Goal: Information Seeking & Learning: Find specific fact

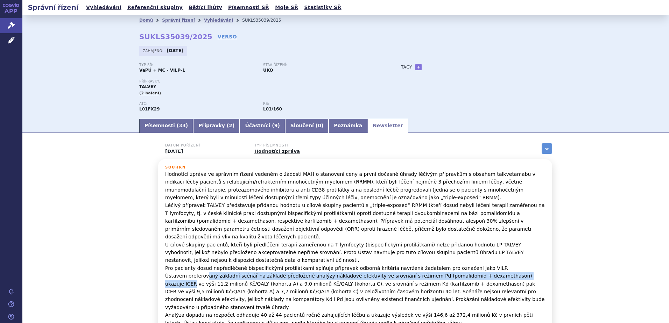
scroll to position [35, 0]
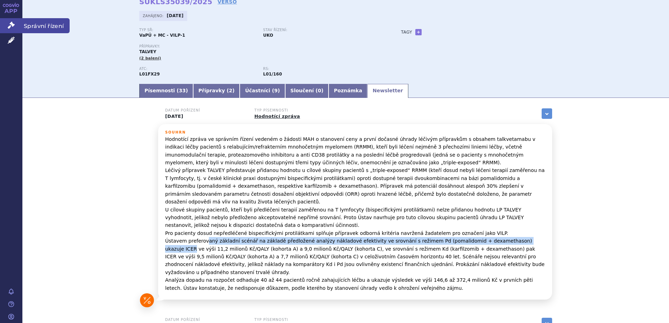
click at [43, 26] on span "Správní řízení" at bounding box center [45, 25] width 47 height 15
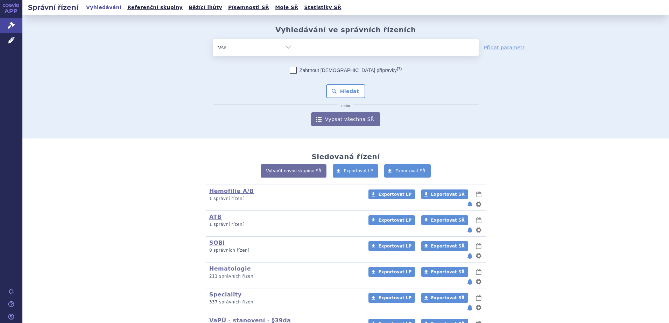
drag, startPoint x: 0, startPoint y: 0, endPoint x: 337, endPoint y: 46, distance: 339.9
click at [337, 46] on ul at bounding box center [388, 46] width 182 height 15
click at [297, 46] on select at bounding box center [297, 46] width 0 height 17
type input "or"
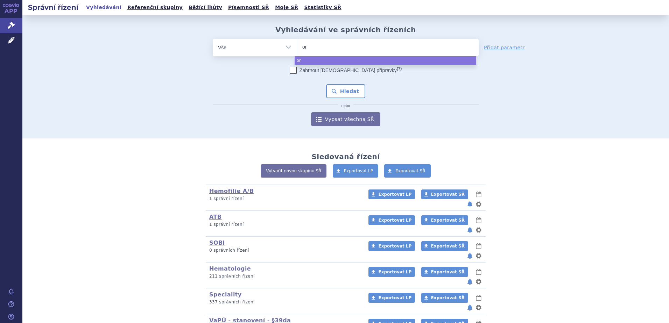
type input "orf"
type input "orfad"
type input "orfadi"
type input "orfadin"
select select "orfadin"
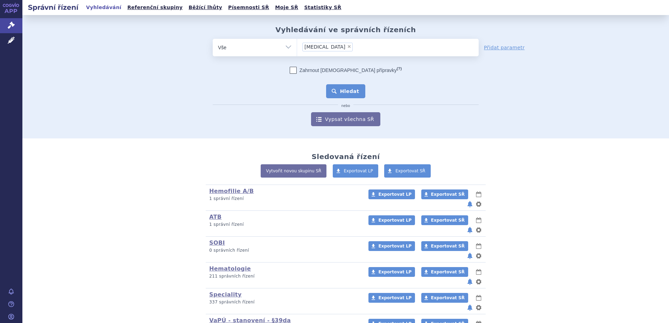
click at [344, 92] on button "Hledat" at bounding box center [346, 91] width 40 height 14
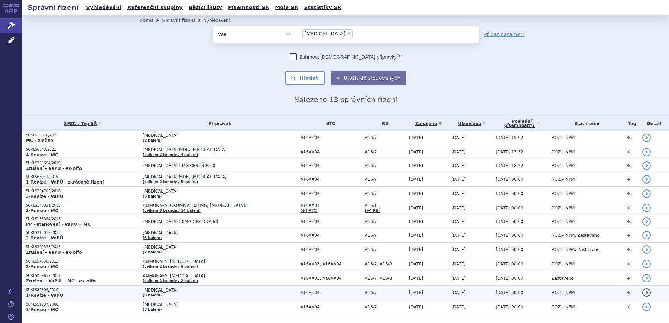
click at [106, 293] on p "1-Revize - VaPÚ" at bounding box center [82, 296] width 113 height 6
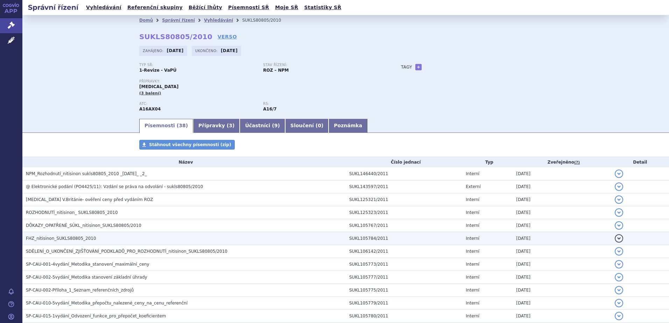
click at [106, 240] on h3 "FHZ_nitisinon_SUKLS80805_2010" at bounding box center [186, 238] width 320 height 7
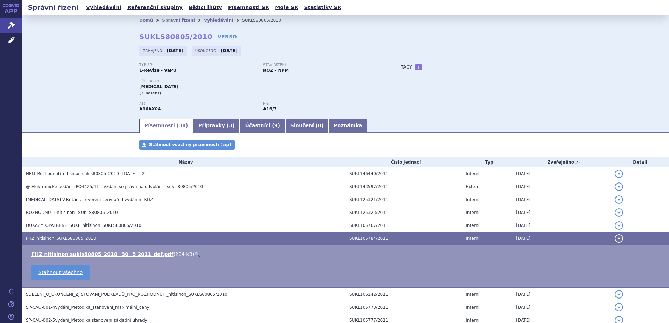
click at [194, 254] on link "🔍" at bounding box center [197, 255] width 6 height 6
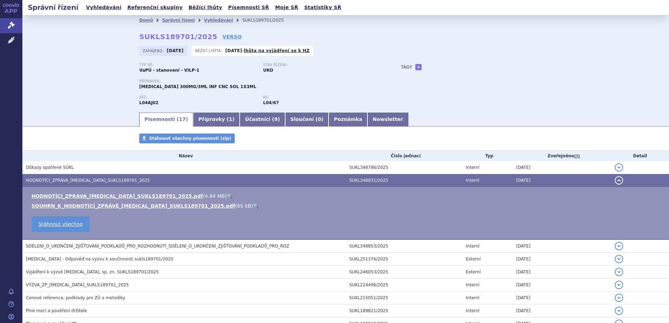
drag, startPoint x: 45, startPoint y: 24, endPoint x: 95, endPoint y: 26, distance: 49.7
click at [45, 24] on span "Správní řízení" at bounding box center [45, 25] width 47 height 15
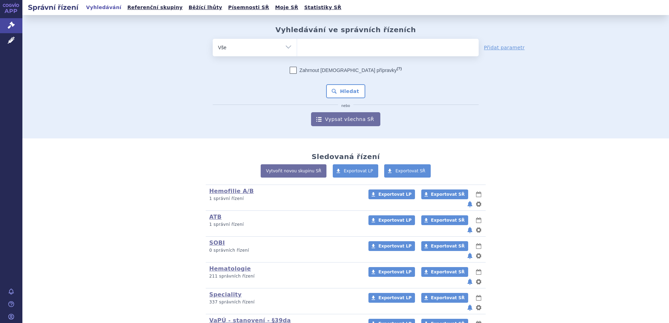
click at [311, 45] on ul at bounding box center [388, 46] width 182 height 15
click at [297, 45] on select at bounding box center [297, 46] width 0 height 17
type input "to"
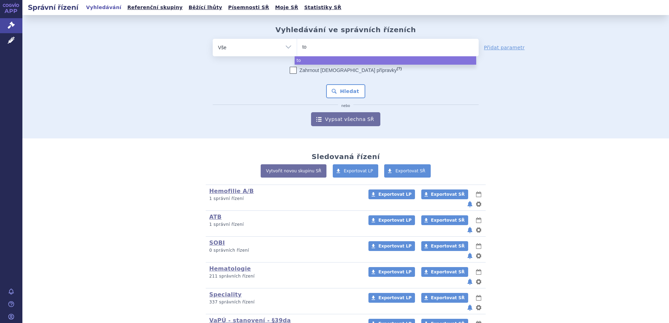
type input "toc"
type input "tocie"
type input "tociet"
type input "tocieta"
select select "tocieta"
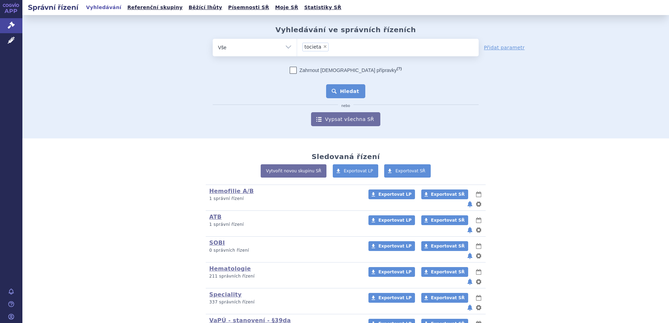
click at [345, 93] on button "Hledat" at bounding box center [346, 91] width 40 height 14
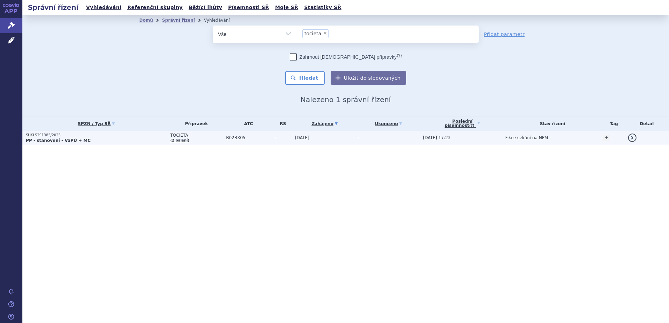
drag, startPoint x: 79, startPoint y: 139, endPoint x: 126, endPoint y: 137, distance: 46.6
click at [79, 139] on strong "PP - stanovení - VaPÚ + MC" at bounding box center [58, 140] width 65 height 5
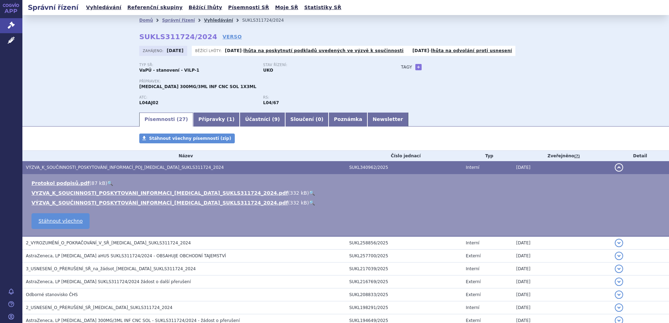
click at [207, 22] on link "Vyhledávání" at bounding box center [218, 20] width 29 height 5
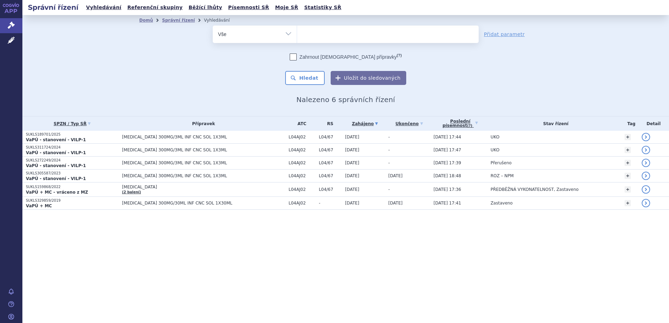
select select
type input "fa"
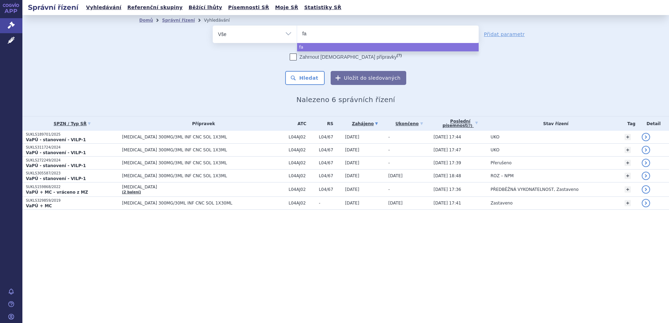
type input "fab"
type input "fabha"
type input "fabhal"
type input "fabhalta"
select select "fabhalta"
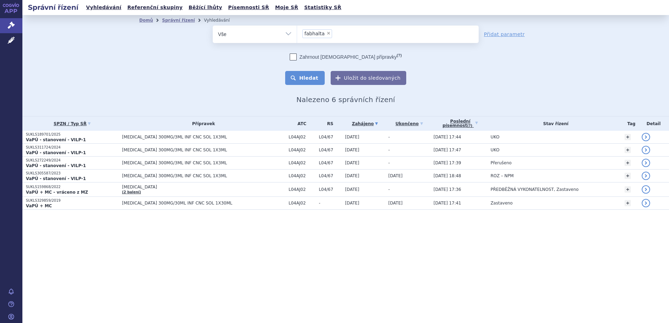
click at [306, 77] on button "Hledat" at bounding box center [305, 78] width 40 height 14
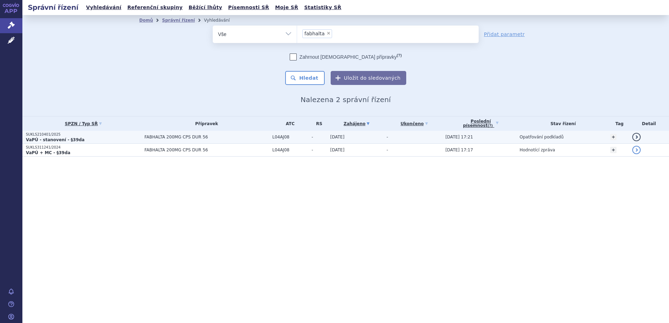
click at [52, 139] on strong "VaPÚ - stanovení - §39da" at bounding box center [55, 140] width 59 height 5
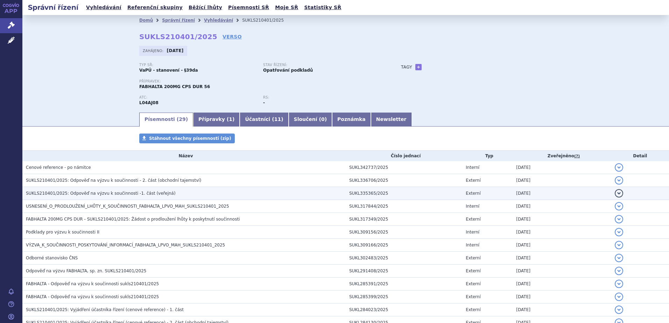
click at [73, 196] on span "SUKLS210401/2025: Odpověď na výzvu k součinnosti -1. část (veřejná)" at bounding box center [101, 193] width 150 height 5
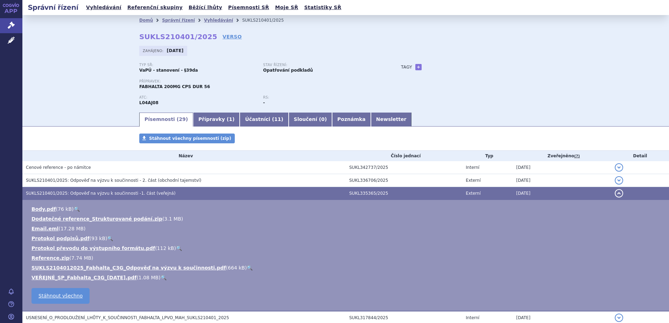
click at [161, 276] on link "🔍" at bounding box center [164, 278] width 6 height 6
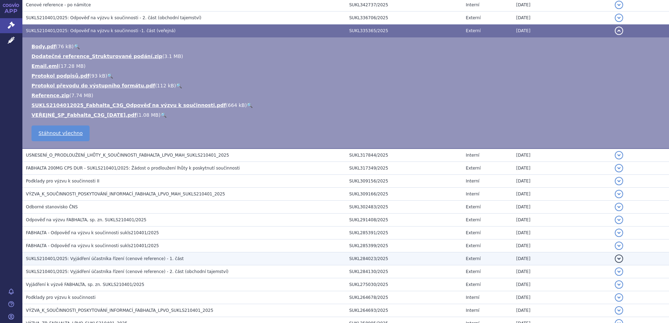
scroll to position [175, 0]
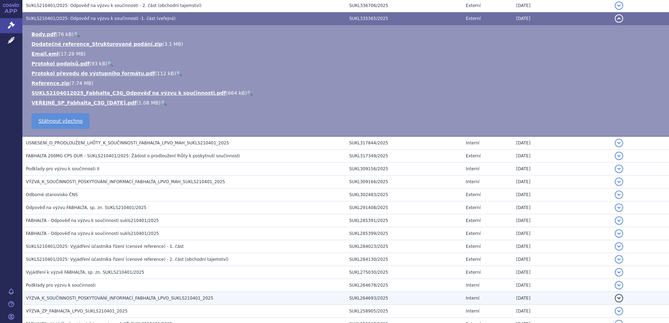
click at [165, 297] on span "VÝZVA_K_SOUČINNOSTI_POSKYTOVÁNÍ_INFORMACÍ_FABHALTA_LPVO_SUKLS210401_2025" at bounding box center [120, 298] width 188 height 5
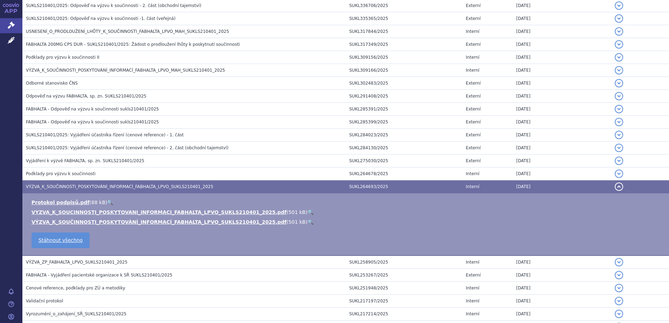
click at [308, 211] on link "🔍" at bounding box center [311, 213] width 6 height 6
